Goal: Transaction & Acquisition: Purchase product/service

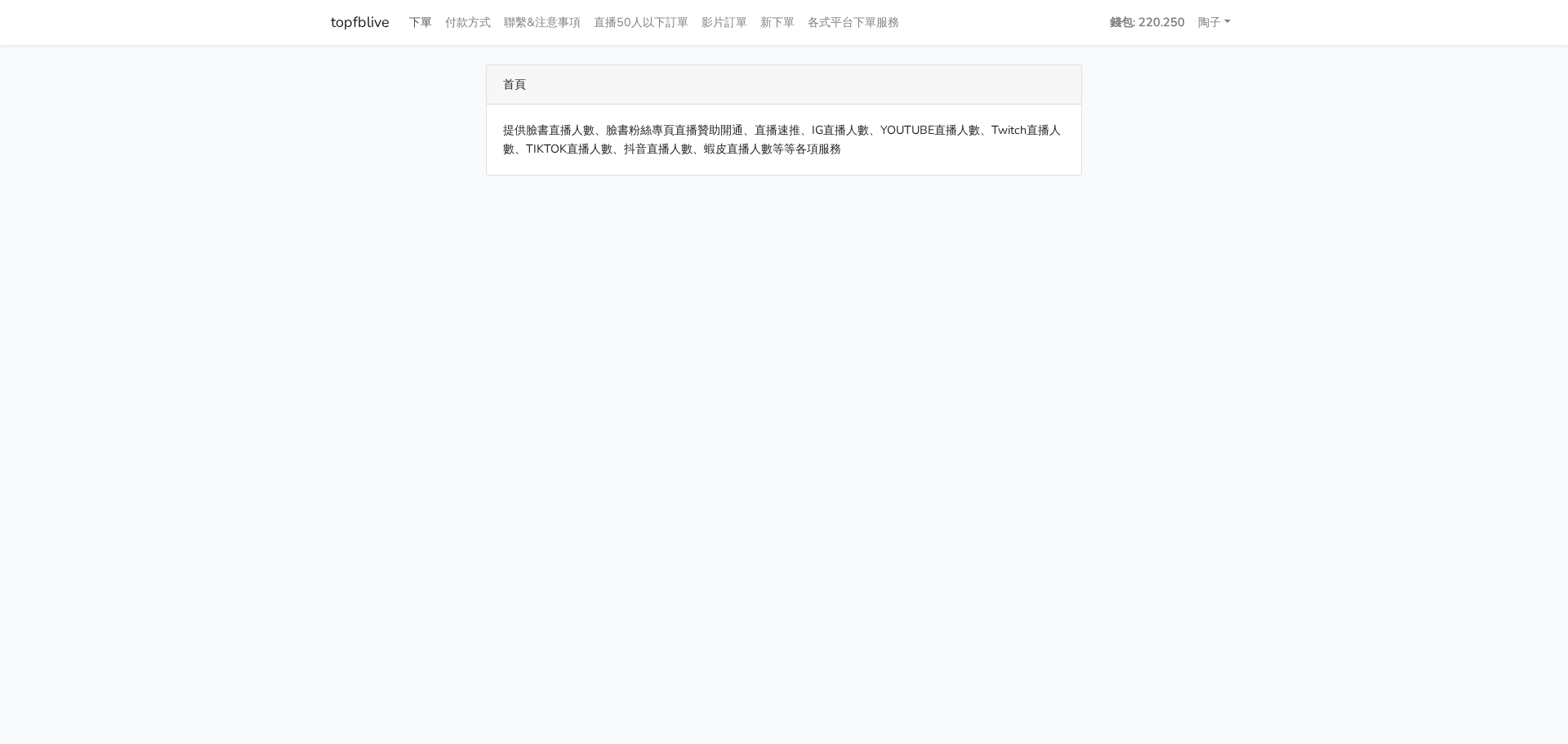
click at [420, 28] on link "下單" at bounding box center [420, 22] width 36 height 32
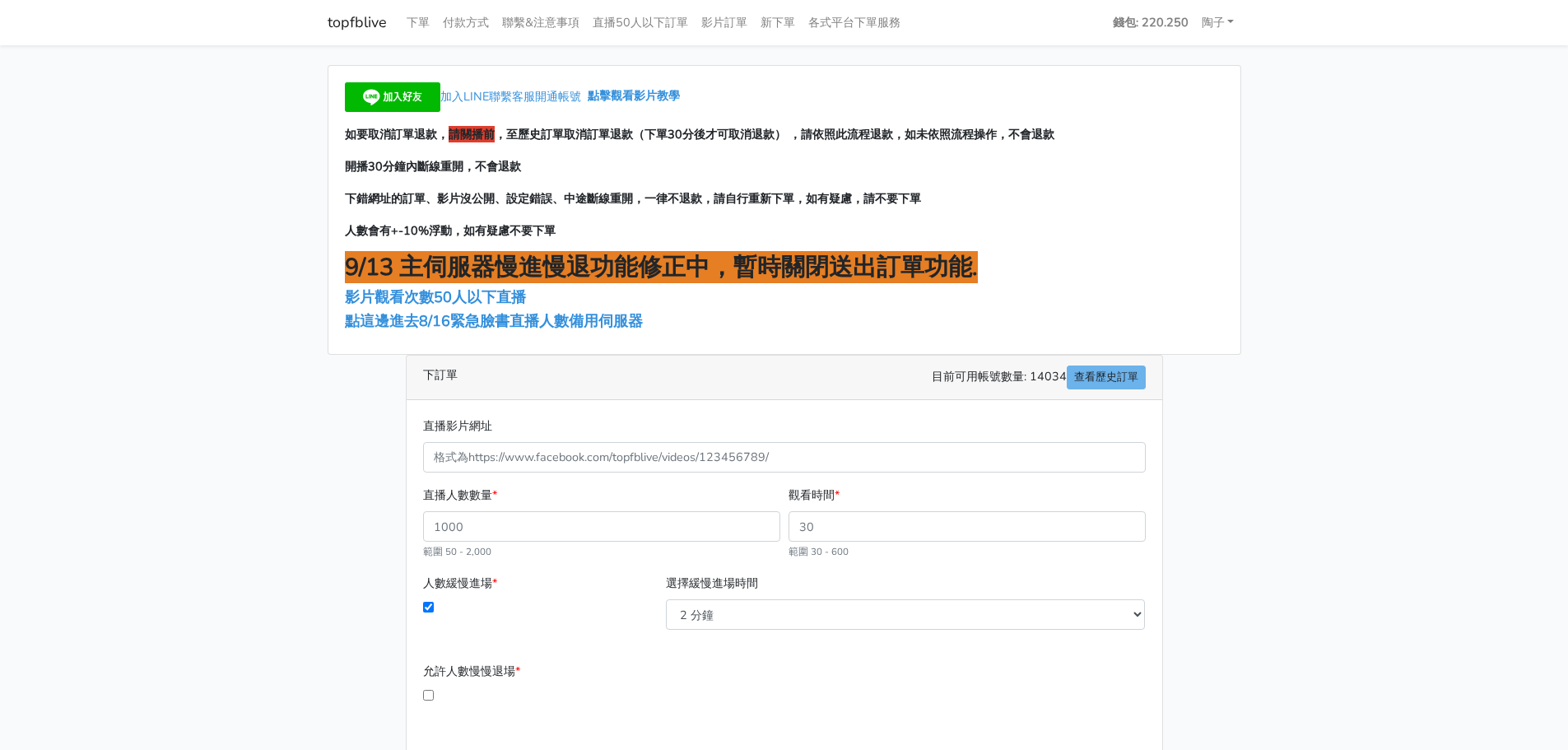
click at [1484, 161] on main "加入LINE聯繫客服開通帳號 點擊觀看影片教學 如要取消訂單退款， 請關播前 ，至歷史訂單取消訂單退款（下單30分後才可取消退款） ，請依照此流程退款，如未依…" at bounding box center [784, 474] width 1568 height 859
click at [394, 318] on span "點這邊進去8/16緊急臉書直播人數備用伺服器" at bounding box center [493, 321] width 298 height 19
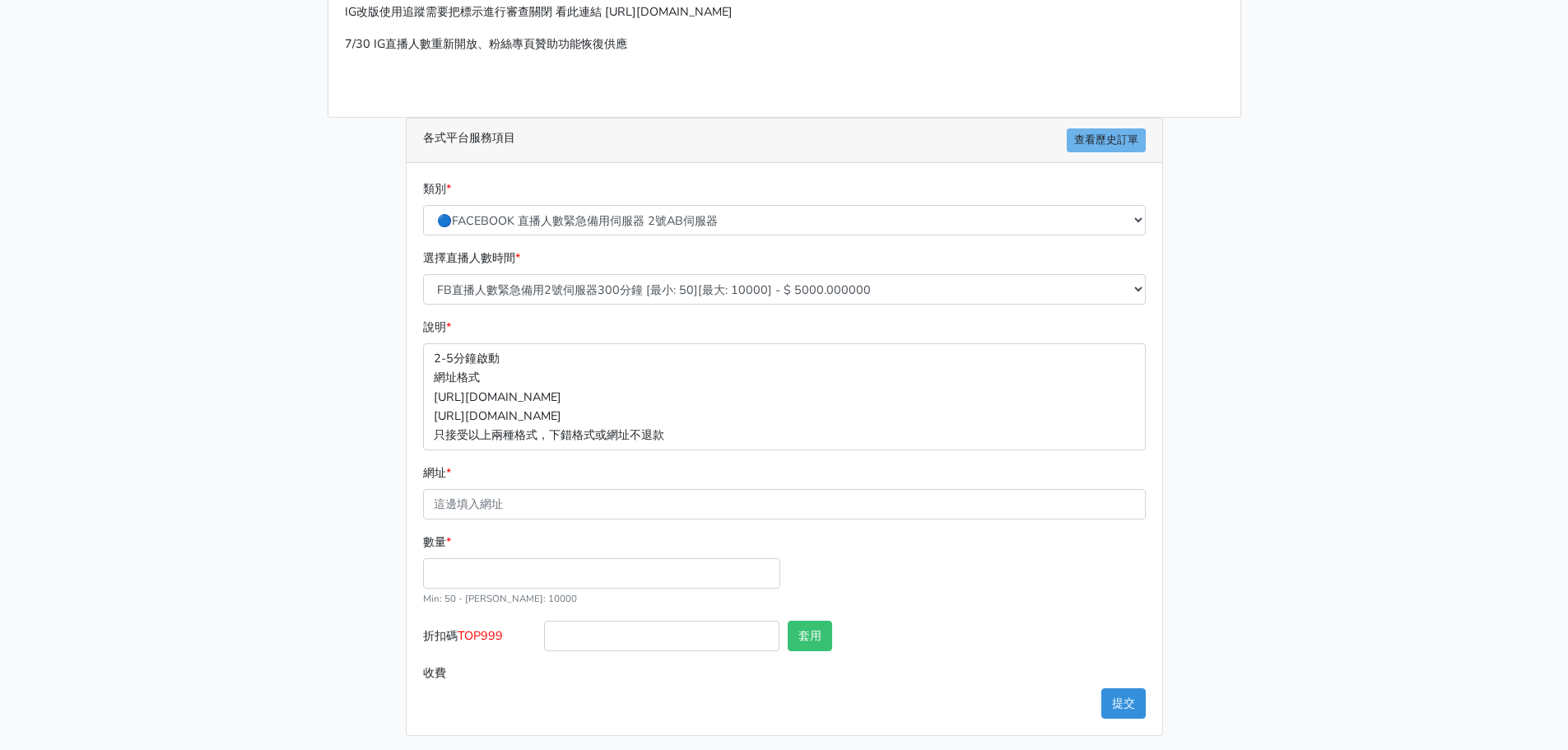
scroll to position [181, 0]
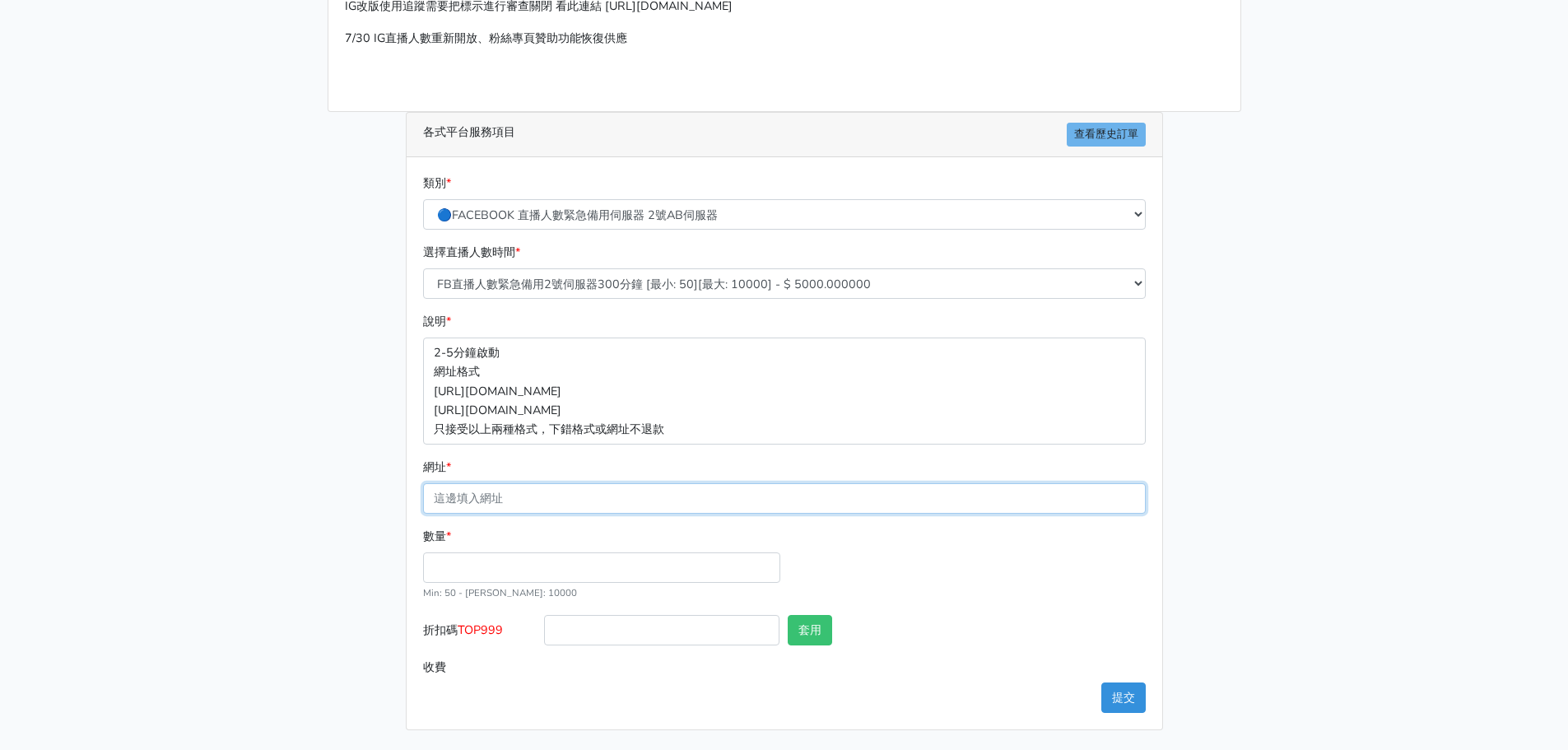
click at [474, 493] on input "網址 *" at bounding box center [784, 498] width 723 height 30
click at [790, 394] on p "2-5分鐘啟動 網址格式 [URL][DOMAIN_NAME] [URL][DOMAIN_NAME] 只接受以上兩種格式，下錯格式或網址不退款" at bounding box center [784, 390] width 723 height 106
click at [477, 413] on p "2-5分鐘啟動 網址格式 [URL][DOMAIN_NAME] [URL][DOMAIN_NAME] 只接受以上兩種格式，下錯格式或網址不退款" at bounding box center [784, 390] width 723 height 106
click at [852, 400] on p "2-5分鐘啟動 網址格式 [URL][DOMAIN_NAME] [URL][DOMAIN_NAME] 只接受以上兩種格式，下錯格式或網址不退款" at bounding box center [784, 390] width 723 height 106
click at [811, 392] on p "2-5分鐘啟動 網址格式 [URL][DOMAIN_NAME] [URL][DOMAIN_NAME] 只接受以上兩種格式，下錯格式或網址不退款" at bounding box center [784, 390] width 723 height 106
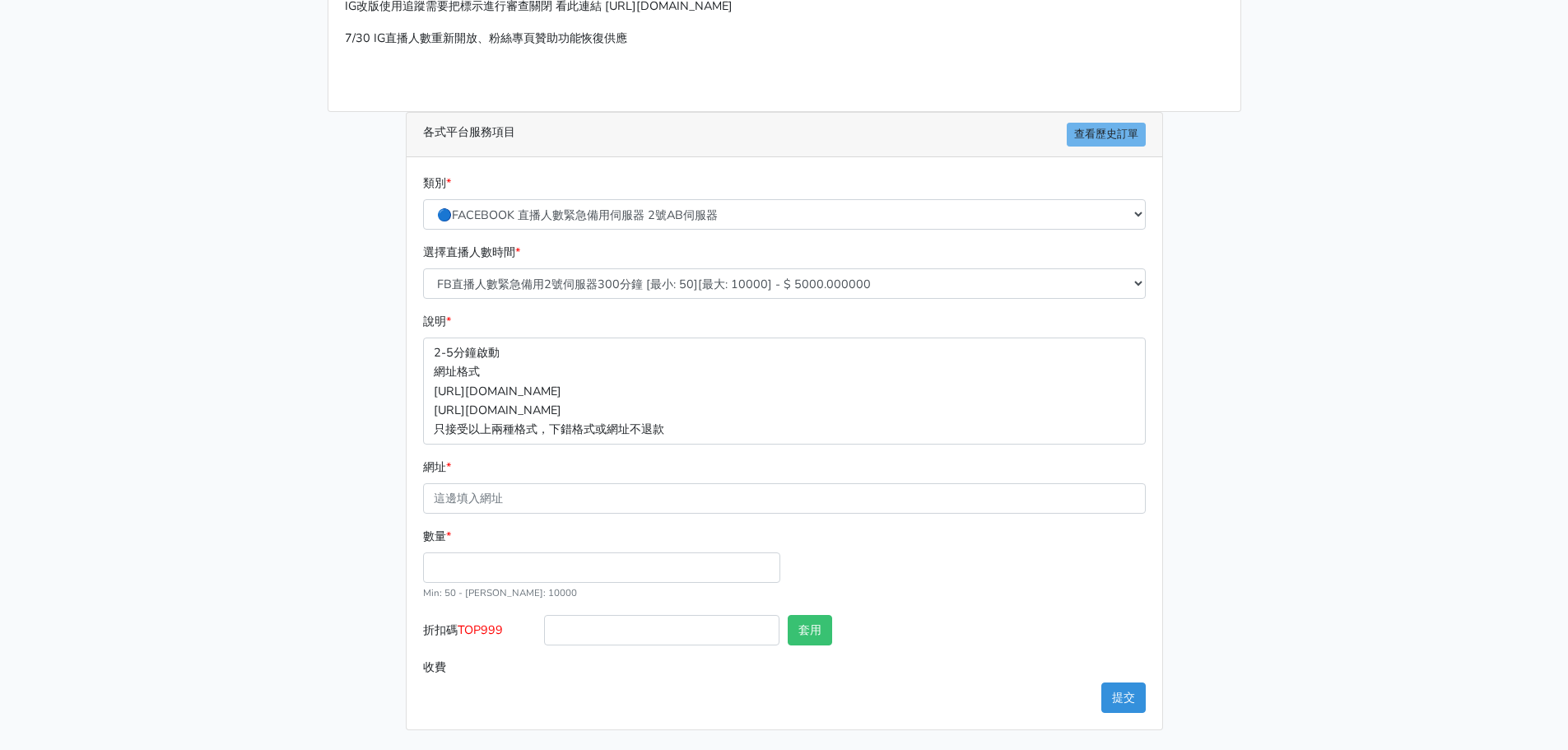
click at [806, 392] on p "2-5分鐘啟動 網址格式 [URL][DOMAIN_NAME] [URL][DOMAIN_NAME] 只接受以上兩種格式，下錯格式或網址不退款" at bounding box center [784, 390] width 723 height 106
click at [491, 404] on p "2-5分鐘啟動 網址格式 [URL][DOMAIN_NAME] [URL][DOMAIN_NAME] 只接受以上兩種格式，下錯格式或網址不退款" at bounding box center [784, 390] width 723 height 106
click at [569, 561] on input "數量 *" at bounding box center [602, 567] width 357 height 30
type input "100"
type input "500.000"
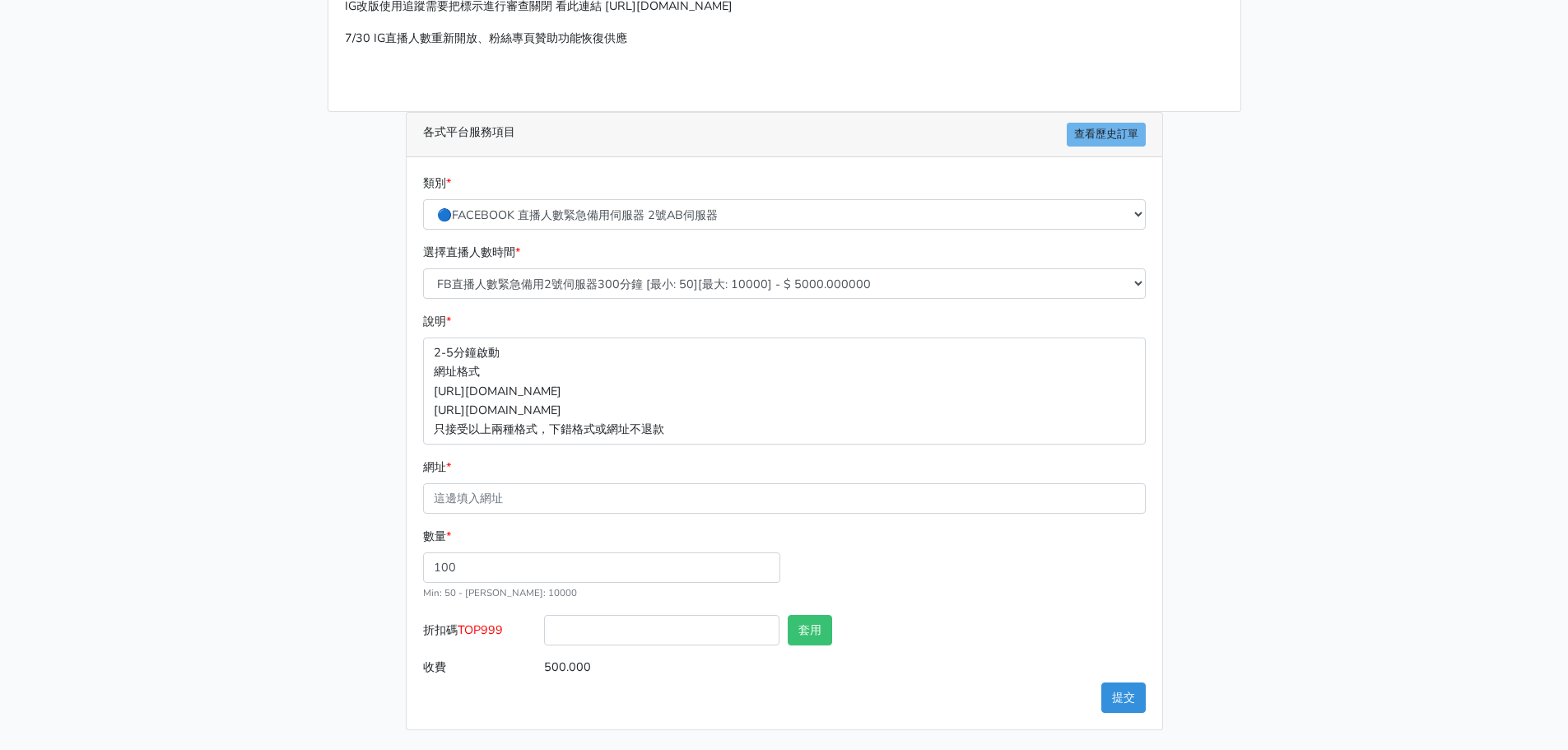
click at [564, 306] on div "選擇直播人數時間 * FB直播人數緊急備用2號伺服器300分鐘 [最小: 50][最大: 10000] - $ 5000.000000 FB直播人數緊急備用2…" at bounding box center [784, 277] width 731 height 69
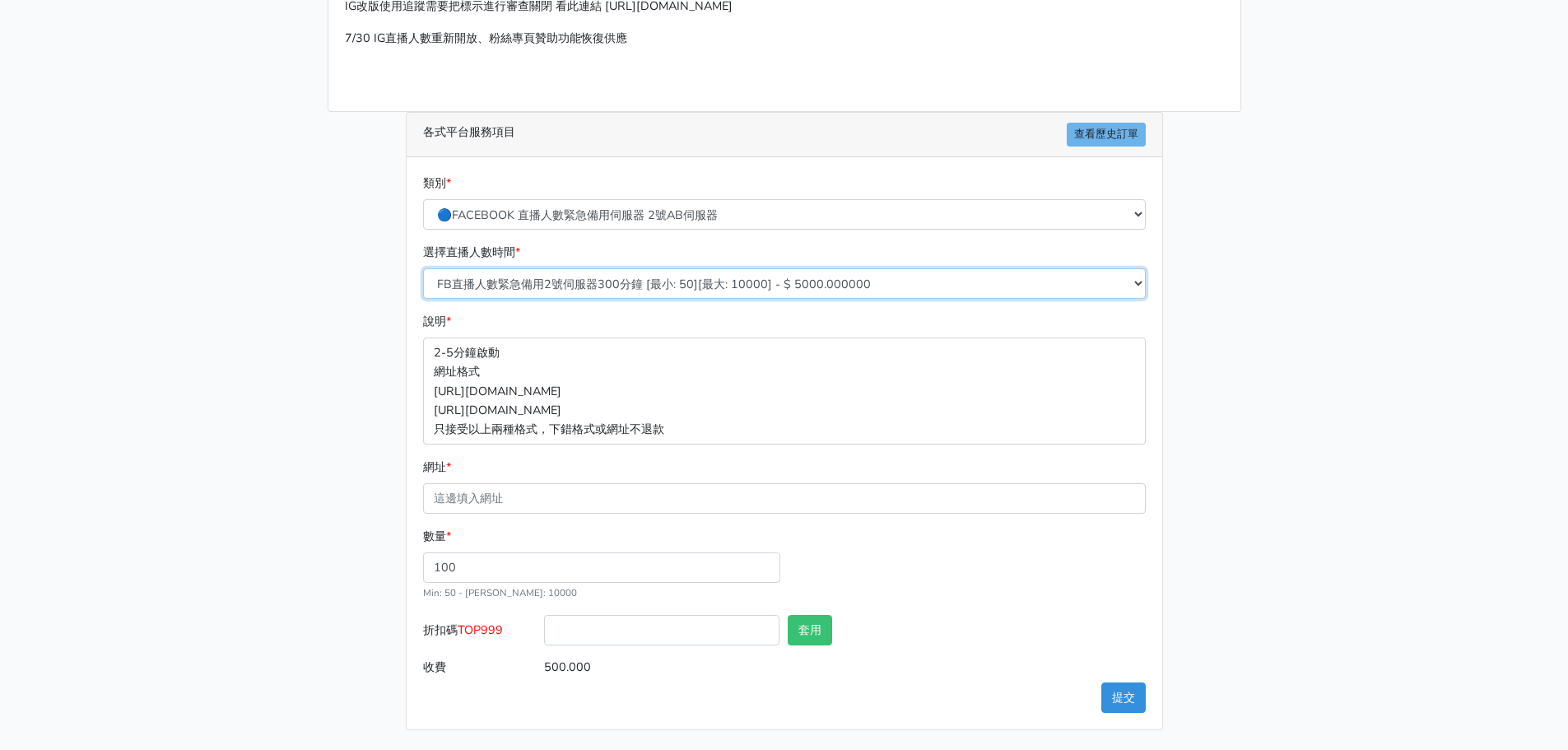
click at [580, 297] on select "FB直播人數緊急備用2號伺服器300分鐘 [最小: 50][最大: 10000] - $ 5000.000000 FB直播人數緊急備用2號伺服器60分鐘 [最…" at bounding box center [784, 283] width 723 height 30
select select "575"
click at [423, 269] on select "FB直播人數緊急備用2號伺服器300分鐘 [最小: 50][最大: 10000] - $ 5000.000000 FB直播人數緊急備用2號伺服器60分鐘 [最…" at bounding box center [784, 283] width 723 height 30
type input "200.000"
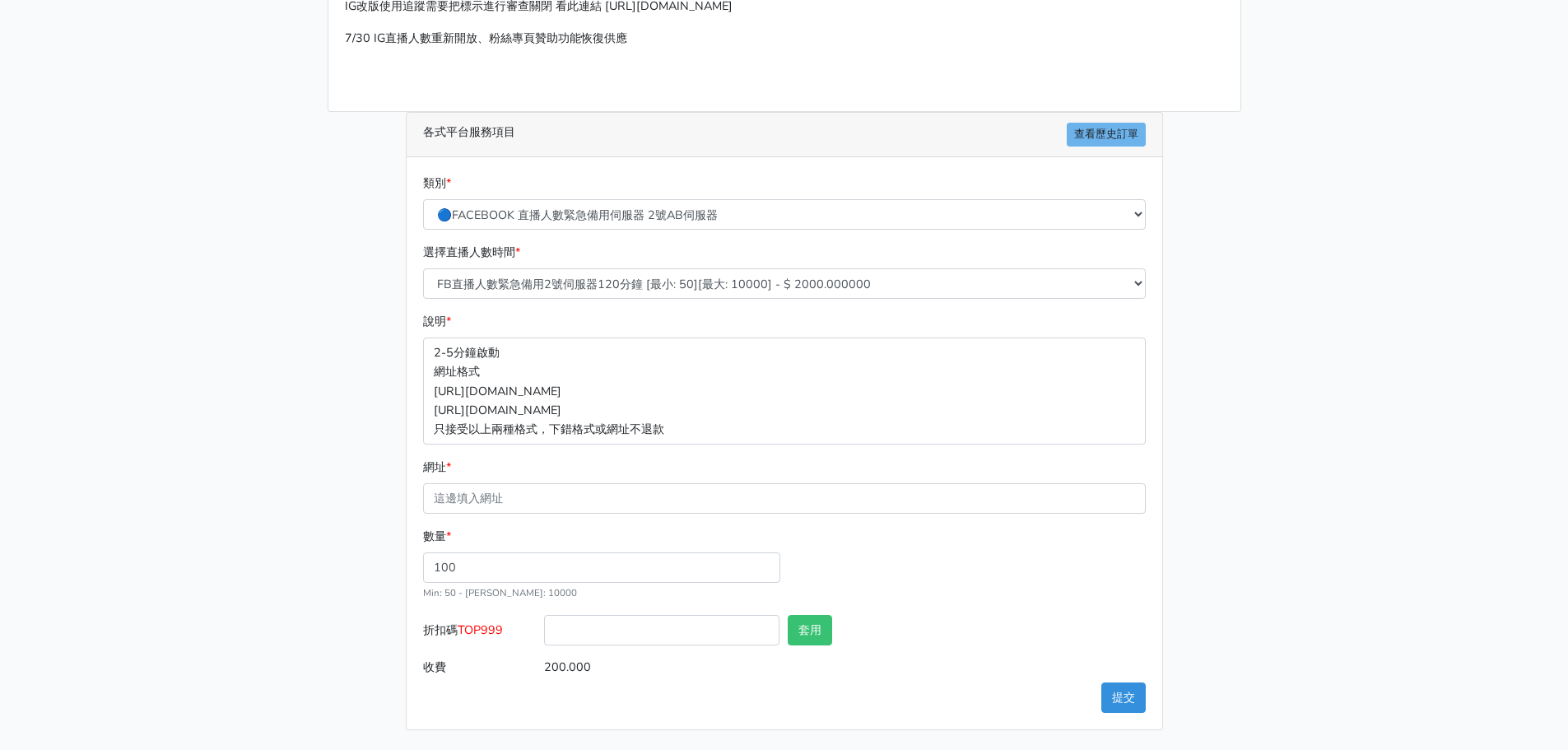
click at [290, 536] on main "請照說明的網址格式下單，這邊的服務都沒退款項目，下單就無法退款 此服務無保固，如愛心、讚、追蹤、觀看次數等等，如有掉落，不會補充 使用服務前，請把各個平台設定…" at bounding box center [784, 307] width 1568 height 887
click at [823, 641] on button "套用" at bounding box center [810, 630] width 45 height 30
drag, startPoint x: 517, startPoint y: 631, endPoint x: 461, endPoint y: 633, distance: 56.0
click at [461, 633] on label "折扣碼 TOP999" at bounding box center [480, 634] width 122 height 37
copy span "TOP999"
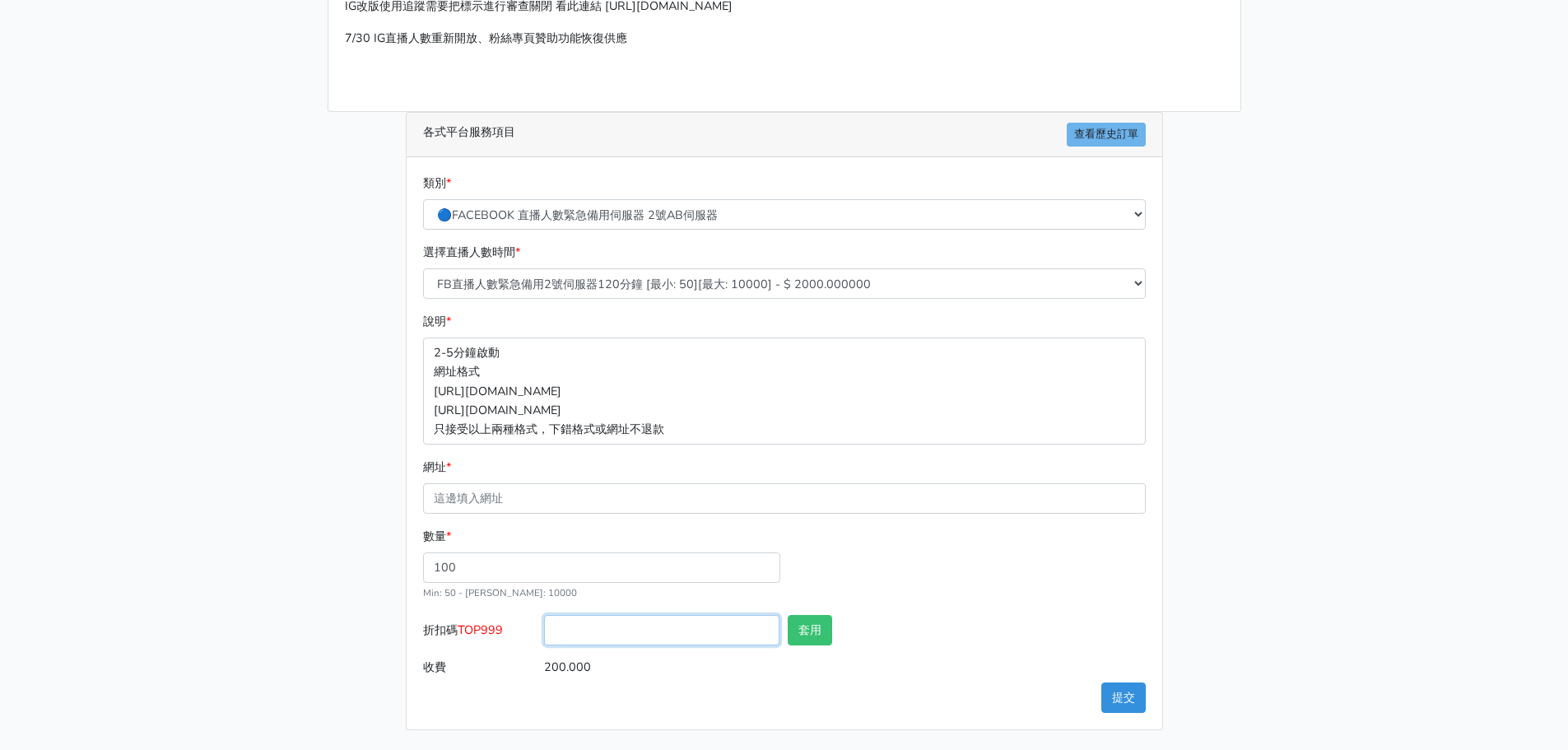
click at [645, 635] on input "折扣碼 TOP999" at bounding box center [662, 630] width 236 height 30
paste input "TOP999"
type input "TOP999"
drag, startPoint x: 826, startPoint y: 648, endPoint x: 824, endPoint y: 637, distance: 11.2
click at [825, 639] on div "套用" at bounding box center [845, 634] width 122 height 37
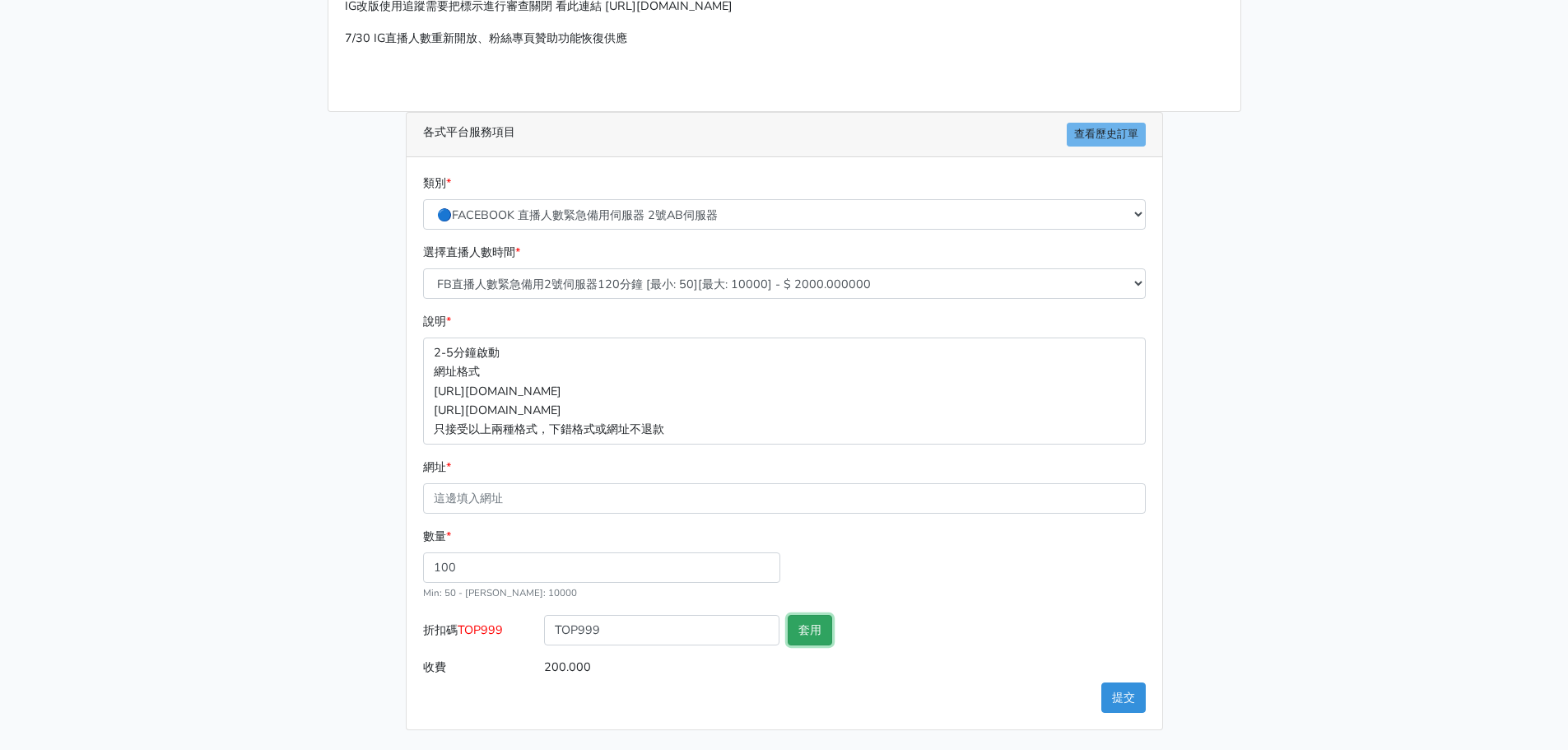
click at [824, 637] on button "套用" at bounding box center [810, 630] width 45 height 30
type input "套用失敗"
click at [884, 635] on div "套用" at bounding box center [845, 634] width 122 height 37
